Goal: Task Accomplishment & Management: Use online tool/utility

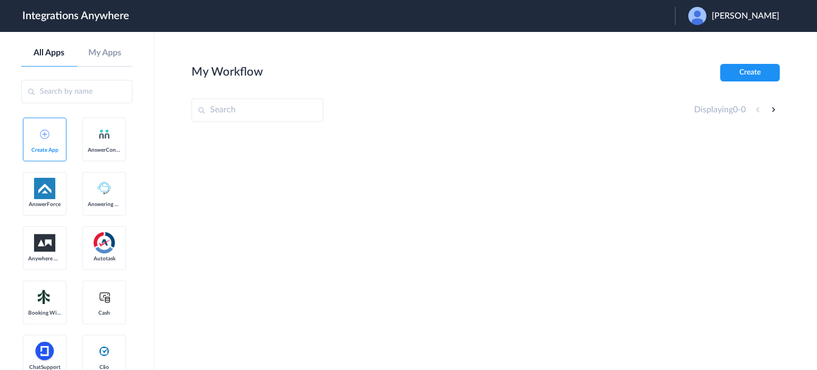
click at [749, 20] on span "Kathryn Rice" at bounding box center [745, 16] width 68 height 10
click at [735, 51] on li "Logout" at bounding box center [732, 43] width 115 height 20
click at [636, 15] on span "Launch Account" at bounding box center [631, 16] width 61 height 9
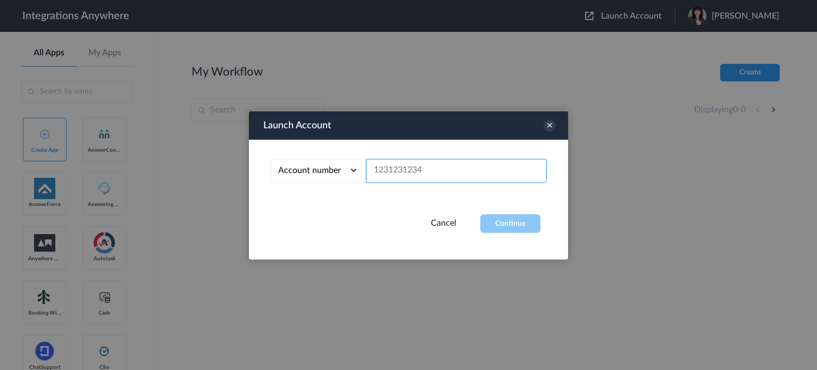
click at [398, 172] on input "text" at bounding box center [456, 170] width 181 height 24
paste input "9103757811"
type input "9103757811"
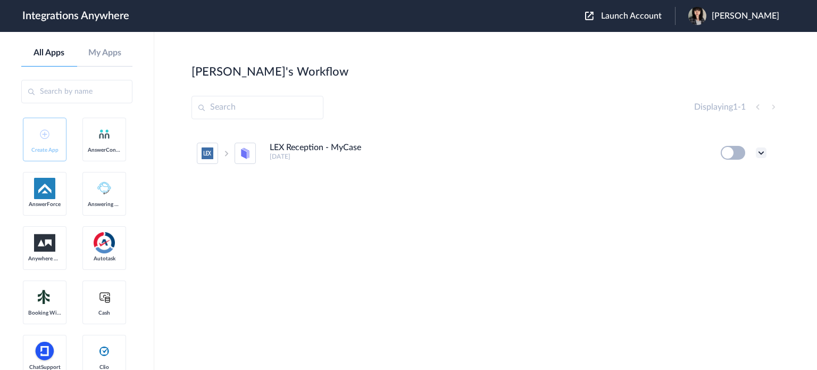
click at [760, 153] on icon at bounding box center [761, 152] width 11 height 11
click at [704, 250] on div "LEX Reception - MyCase [DATE] Edit Task history Delete" at bounding box center [485, 210] width 588 height 160
